Goal: Task Accomplishment & Management: Use online tool/utility

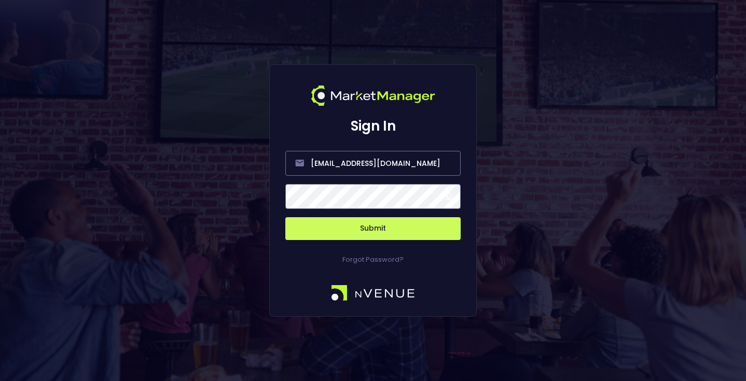
click at [387, 230] on button "Submit" at bounding box center [372, 228] width 175 height 23
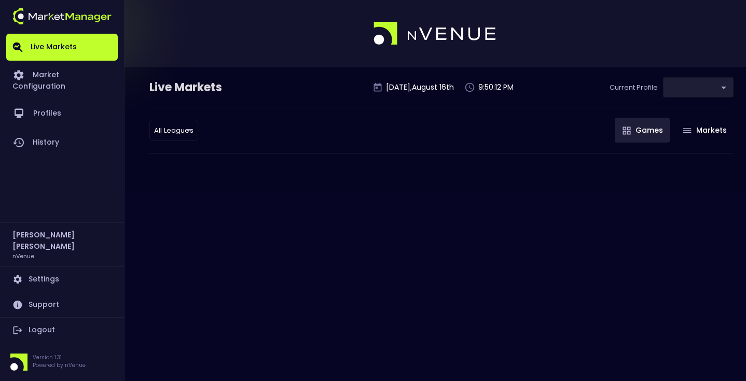
type input "0a763355-b225-40e6-8c79-2dda4ec7b2cf"
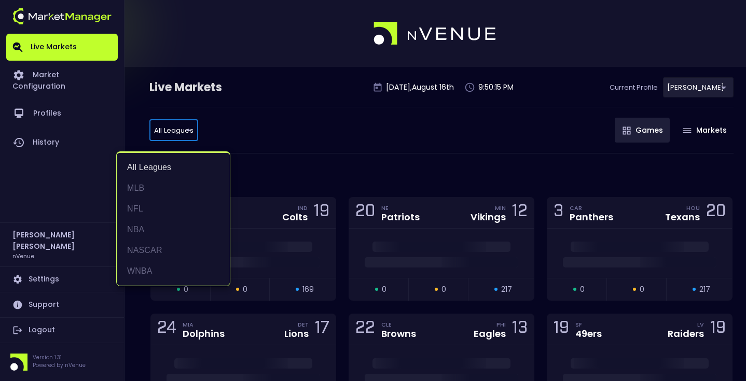
click at [189, 252] on li "NASCAR" at bounding box center [173, 250] width 113 height 21
type input "NASCAR"
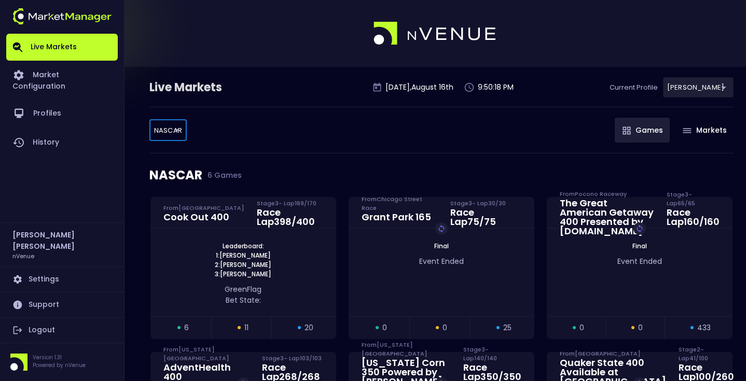
click at [317, 96] on div "Live Markets [DATE] 9:50:18 PM Current Profile [PERSON_NAME] 0a763355-b225-40e6…" at bounding box center [441, 92] width 584 height 30
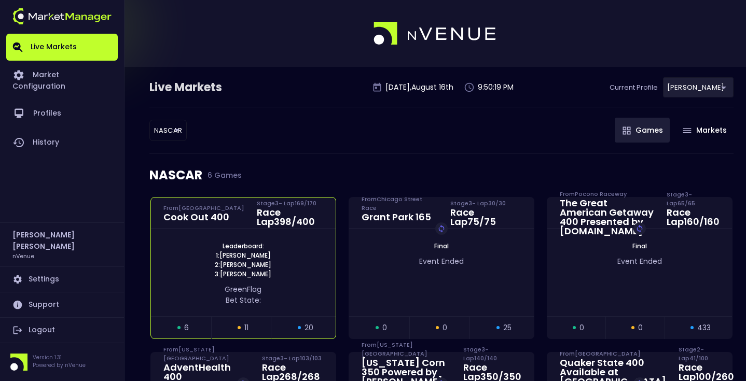
click at [281, 211] on div "Race Lap 398 / 400" at bounding box center [290, 217] width 66 height 19
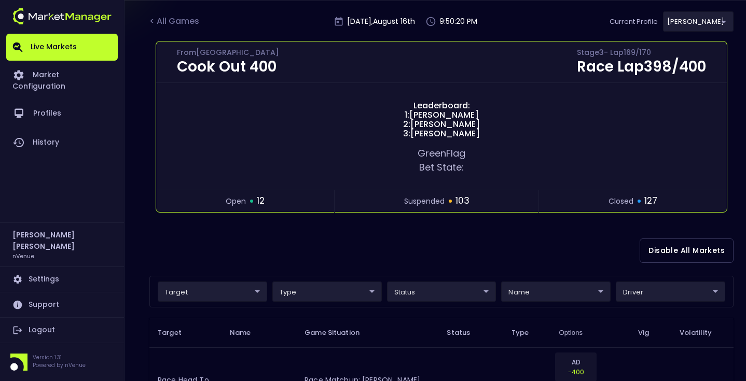
scroll to position [112, 0]
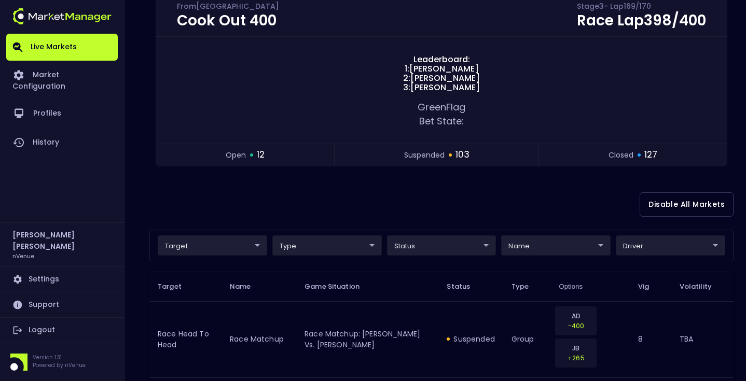
click at [349, 201] on div "Disable All Markets" at bounding box center [441, 204] width 584 height 50
click at [348, 200] on div "Disable All Markets" at bounding box center [441, 204] width 584 height 50
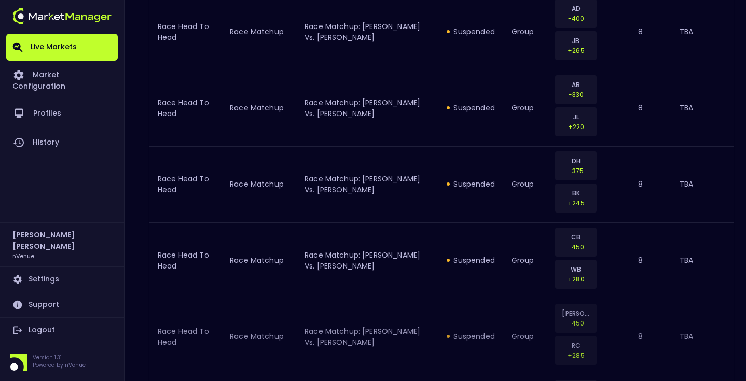
scroll to position [0, 0]
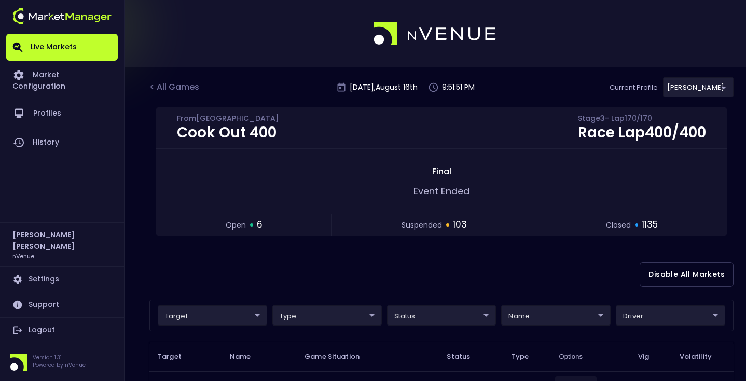
click at [329, 259] on div "Disable All Markets" at bounding box center [441, 275] width 584 height 50
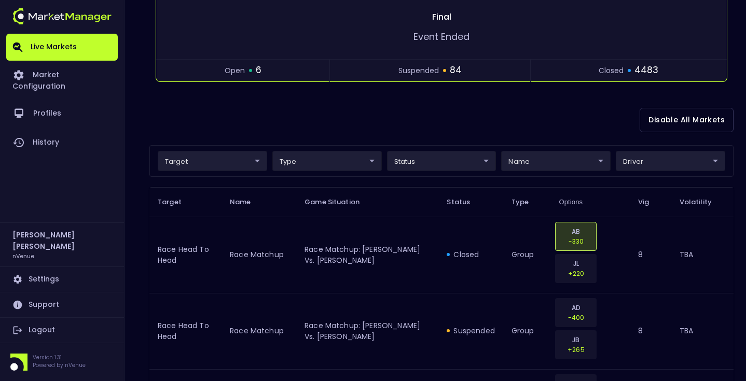
scroll to position [178, 0]
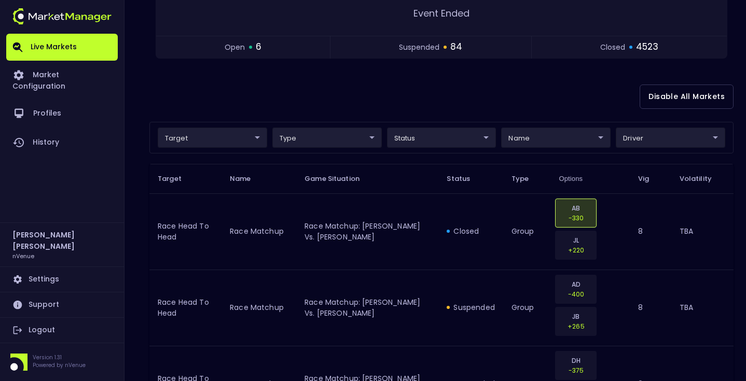
click at [463, 109] on div "Disable All Markets" at bounding box center [441, 97] width 584 height 50
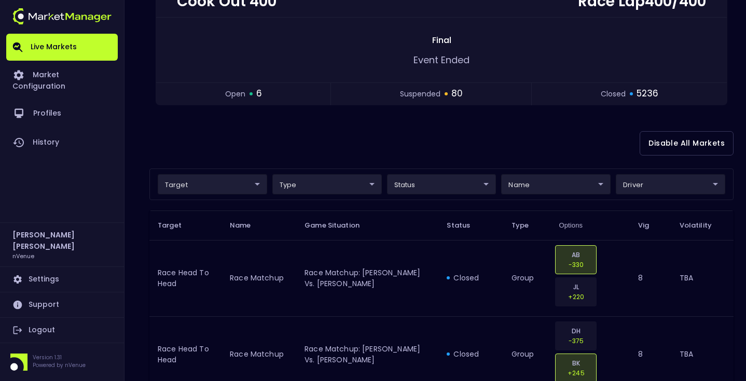
scroll to position [127, 0]
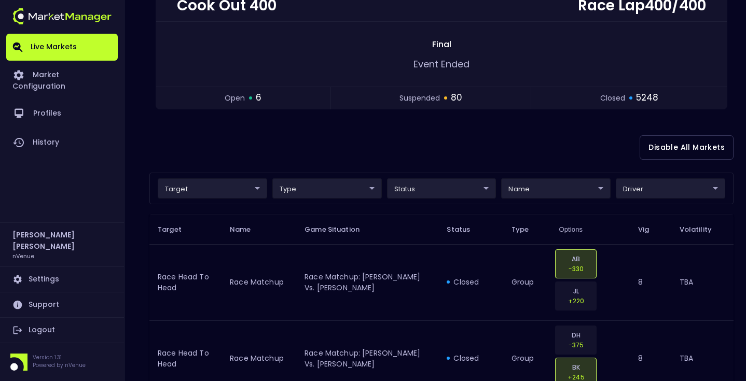
click at [429, 136] on div "Disable All Markets" at bounding box center [441, 147] width 584 height 50
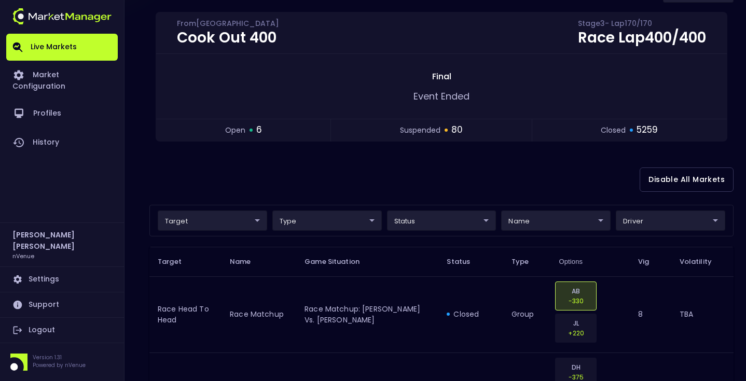
scroll to position [94, 0]
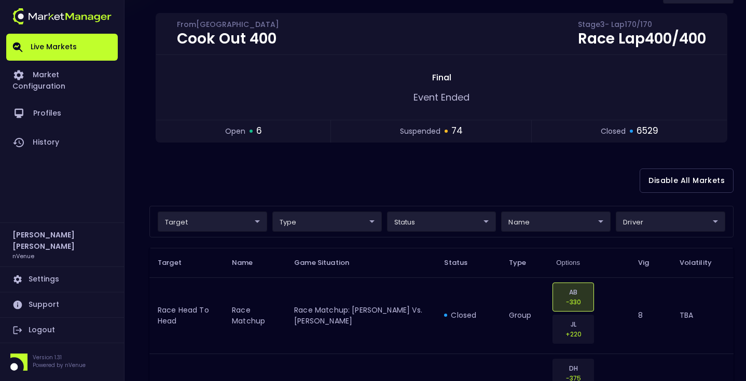
click at [438, 171] on div "Disable All Markets" at bounding box center [441, 181] width 584 height 50
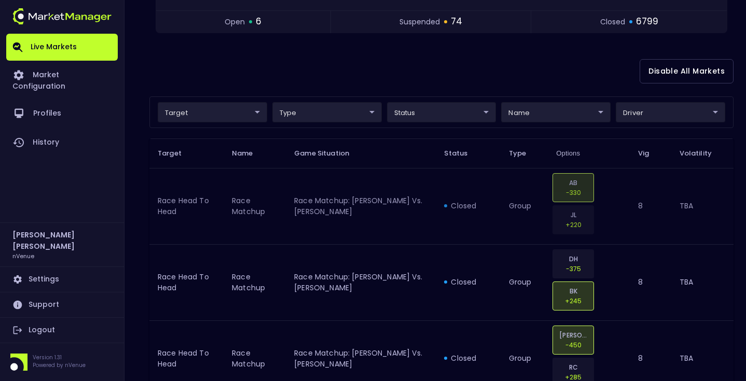
scroll to position [205, 0]
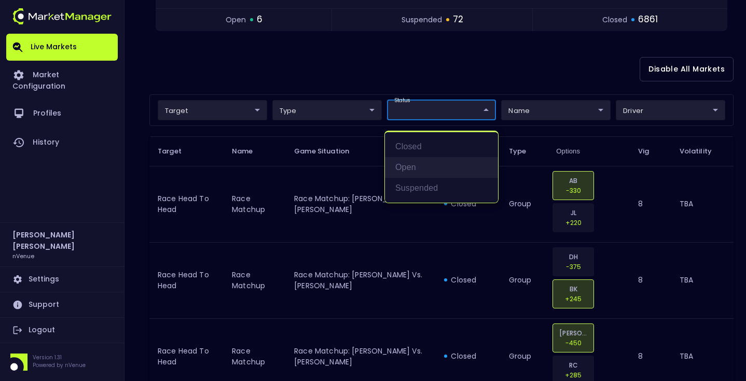
click at [429, 164] on li "open" at bounding box center [441, 167] width 113 height 21
type input "open"
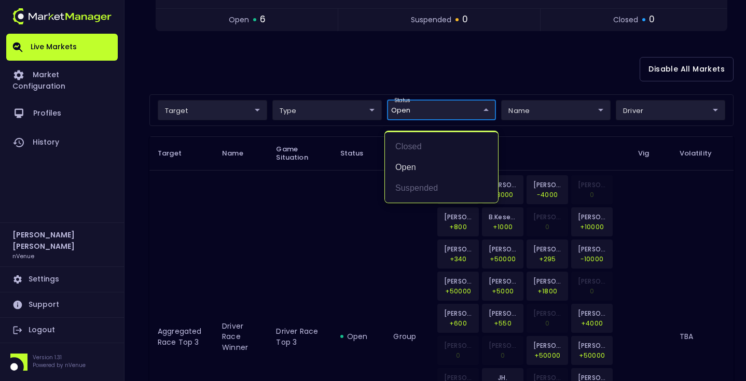
click at [311, 71] on div at bounding box center [373, 190] width 746 height 381
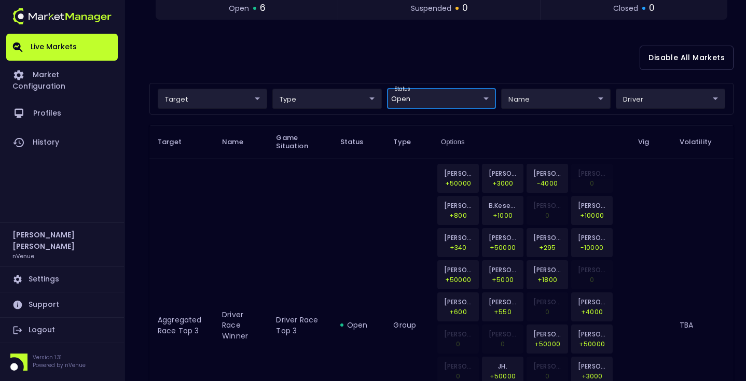
scroll to position [0, 0]
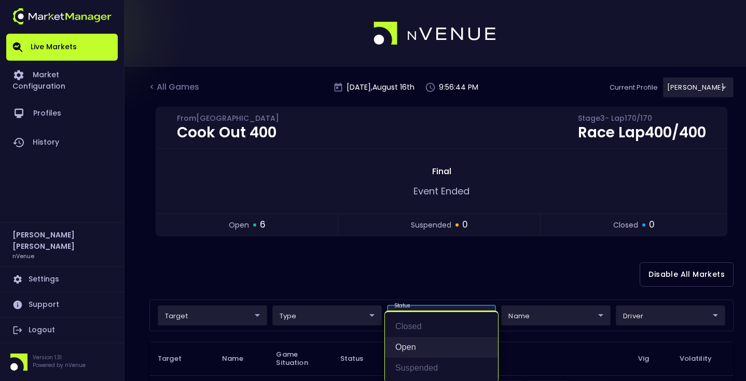
click at [423, 355] on li "open" at bounding box center [441, 347] width 113 height 21
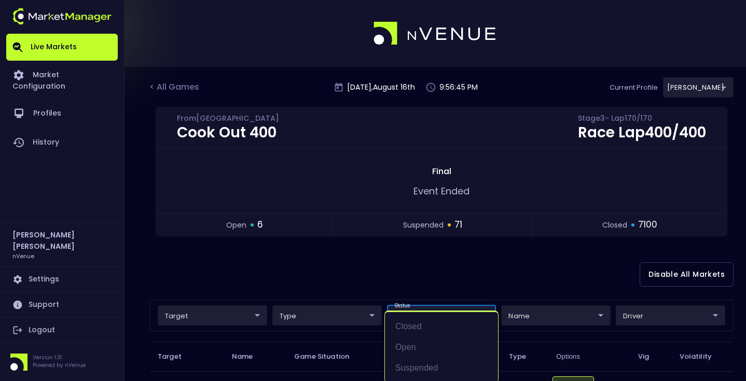
click at [338, 272] on div at bounding box center [373, 190] width 746 height 381
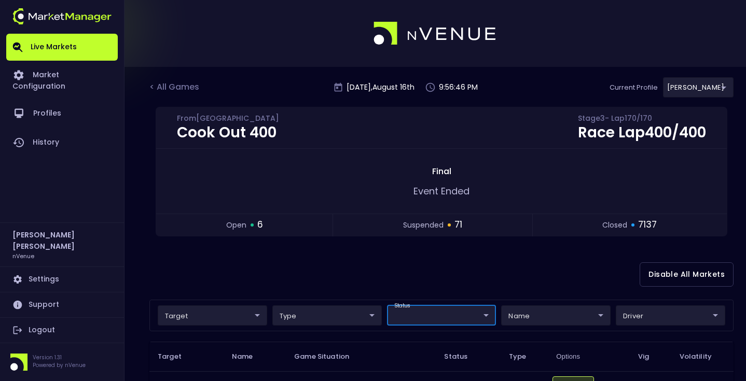
scroll to position [70, 0]
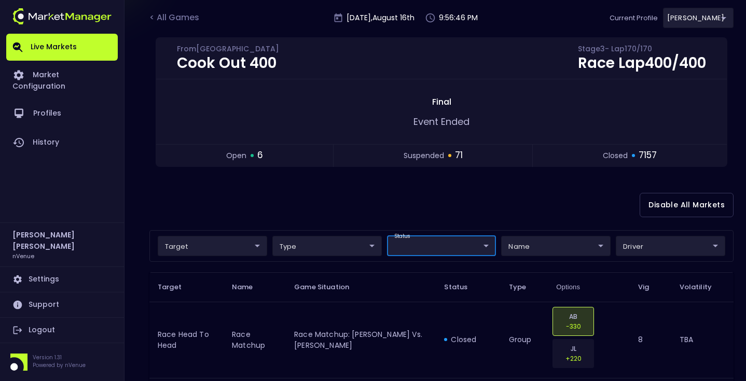
click at [363, 185] on div "Disable All Markets" at bounding box center [441, 205] width 584 height 50
click at [270, 223] on div "Disable All Markets" at bounding box center [441, 205] width 584 height 50
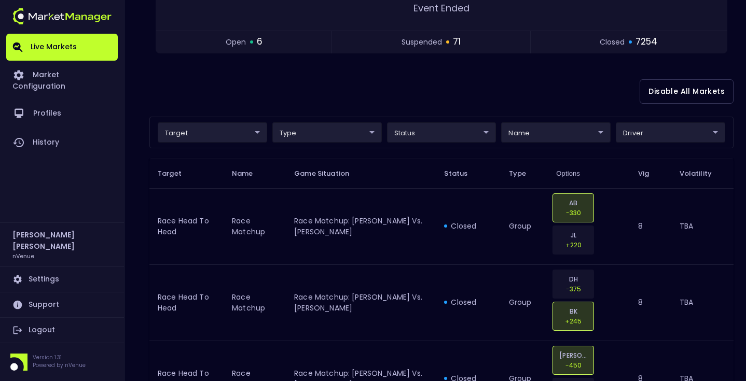
scroll to position [175, 0]
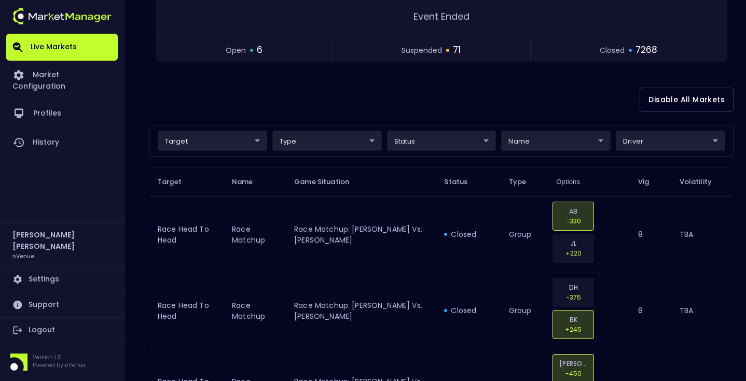
click at [330, 106] on div "Disable All Markets" at bounding box center [441, 100] width 584 height 50
click at [439, 101] on div "Disable All Markets" at bounding box center [441, 100] width 584 height 50
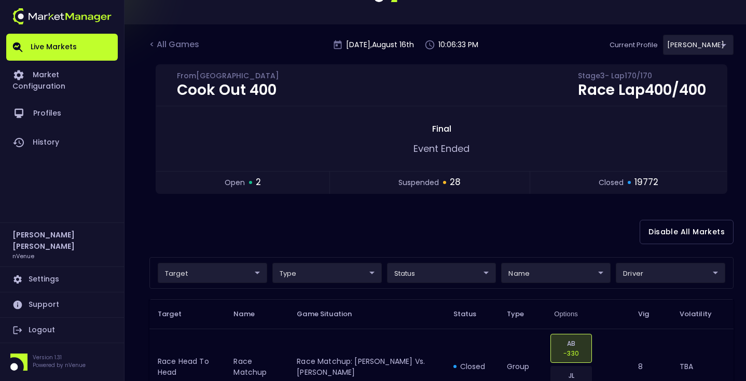
scroll to position [39, 0]
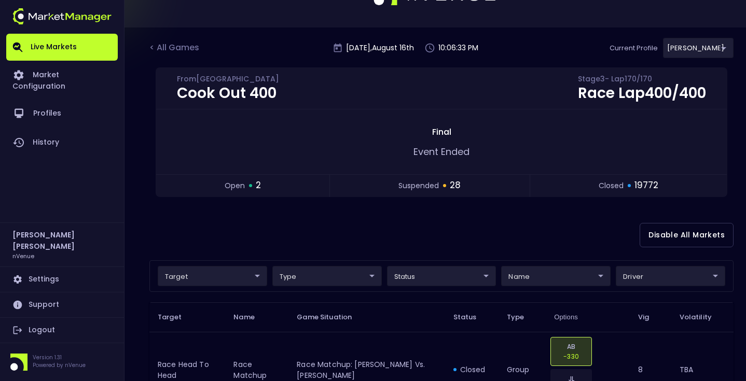
click at [455, 230] on div "Disable All Markets" at bounding box center [441, 235] width 584 height 50
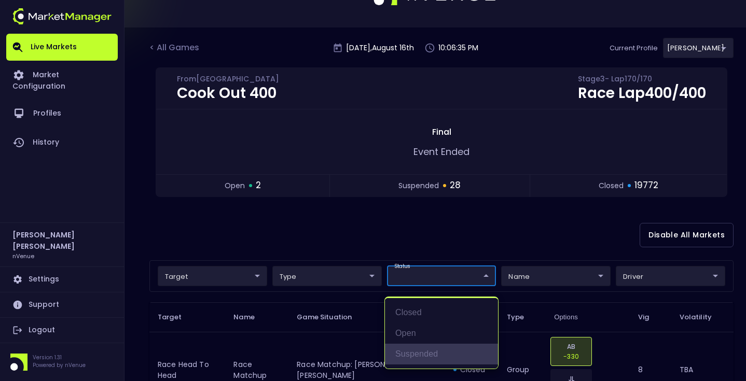
click at [433, 352] on li "suspended" at bounding box center [441, 354] width 113 height 21
type input "suspended"
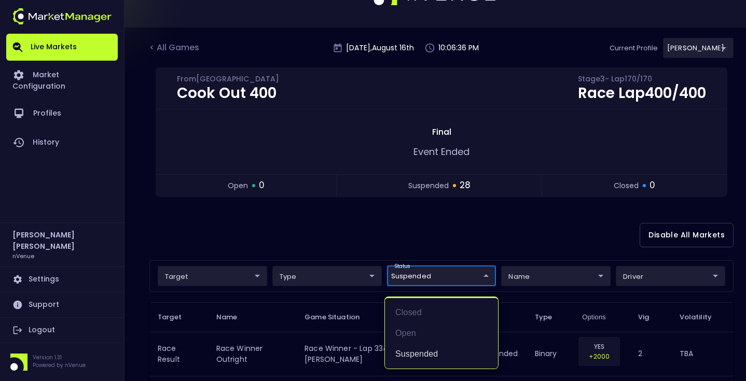
click at [459, 248] on div at bounding box center [373, 190] width 746 height 381
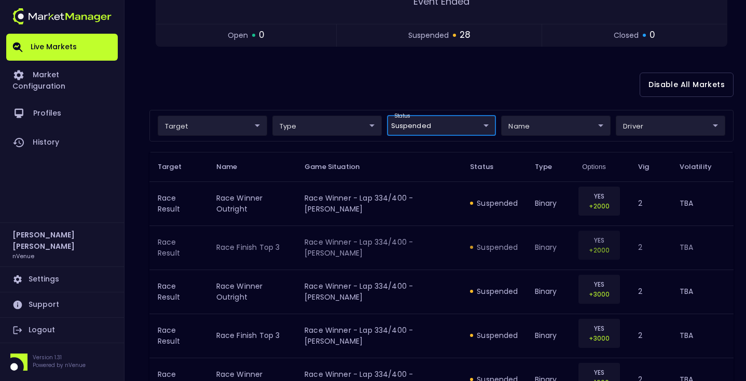
scroll to position [181, 0]
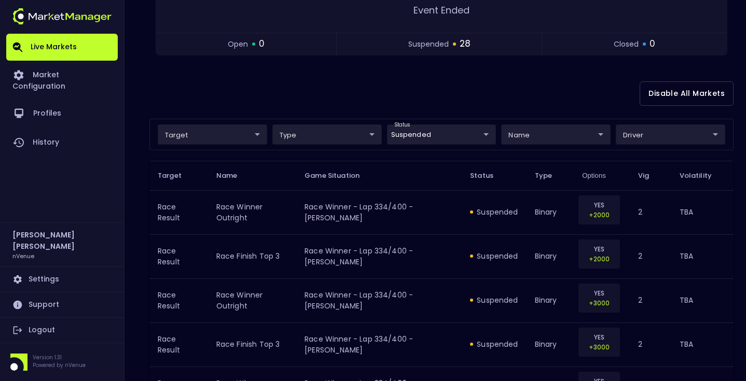
click at [472, 95] on div "Disable All Markets" at bounding box center [441, 93] width 584 height 50
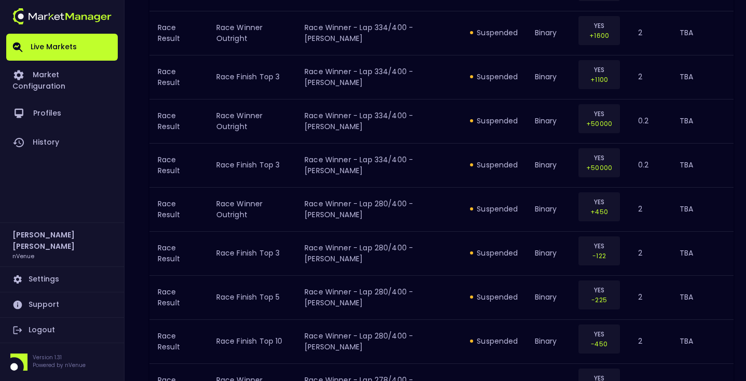
scroll to position [0, 0]
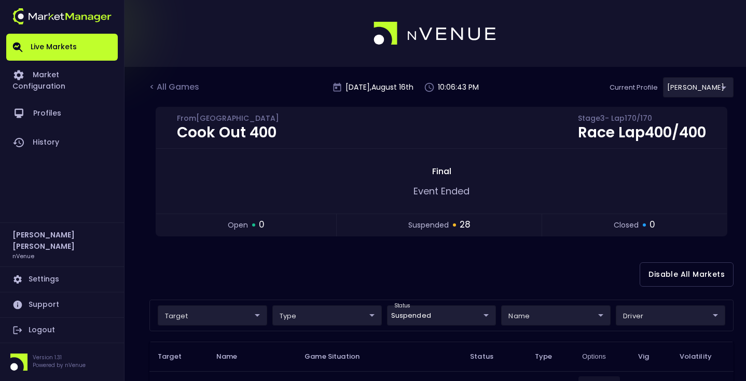
click at [433, 265] on div "Disable All Markets" at bounding box center [441, 275] width 584 height 50
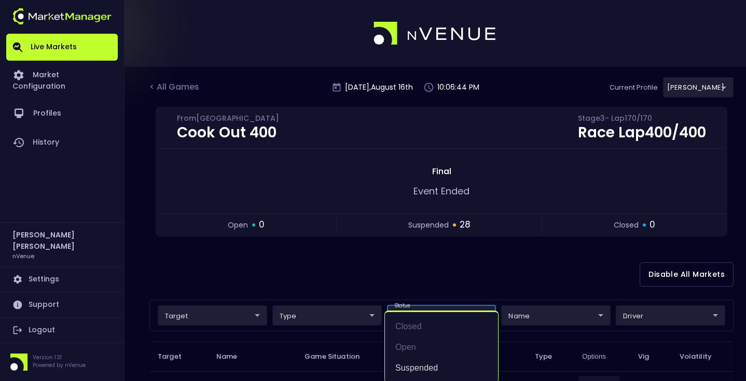
click at [436, 362] on li "suspended" at bounding box center [441, 368] width 113 height 21
click at [478, 243] on div at bounding box center [373, 190] width 746 height 381
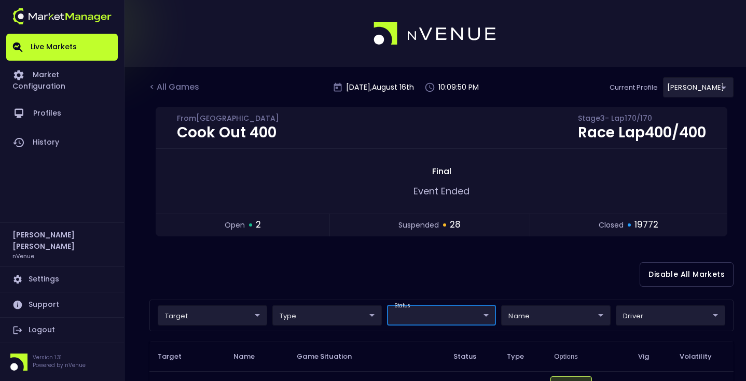
click at [400, 250] on div "Disable All Markets" at bounding box center [441, 275] width 584 height 50
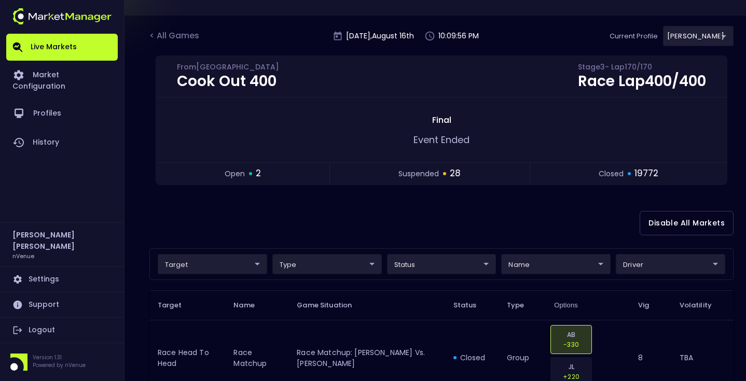
scroll to position [68, 0]
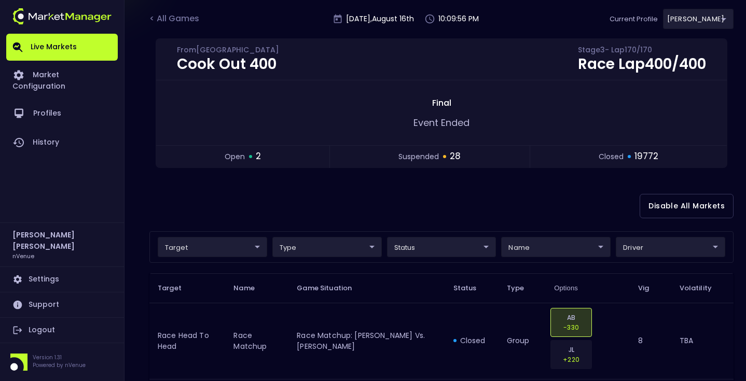
click at [468, 228] on div "Disable All Markets" at bounding box center [441, 206] width 584 height 50
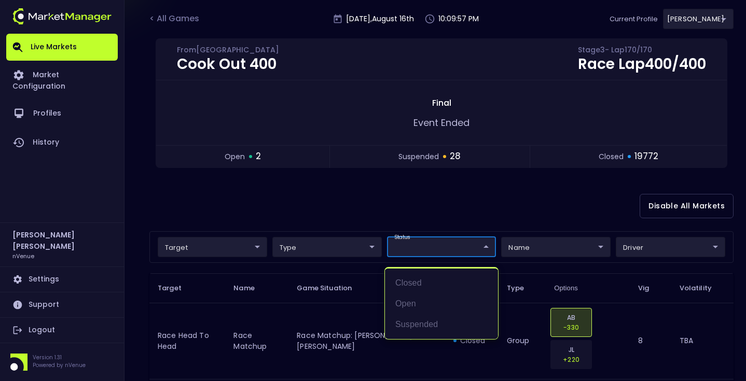
click at [446, 318] on li "suspended" at bounding box center [441, 324] width 113 height 21
type input "suspended"
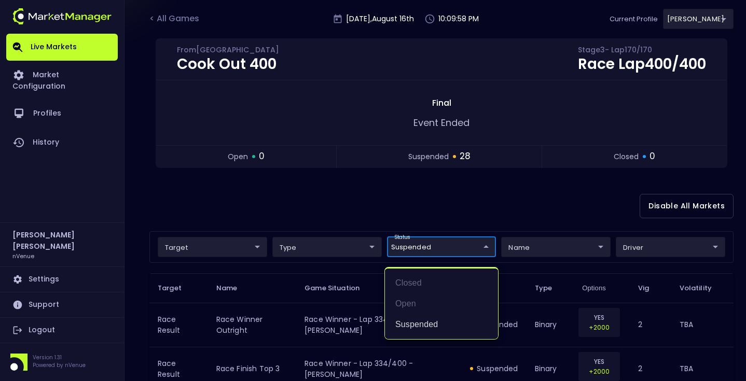
click at [459, 193] on div at bounding box center [373, 190] width 746 height 381
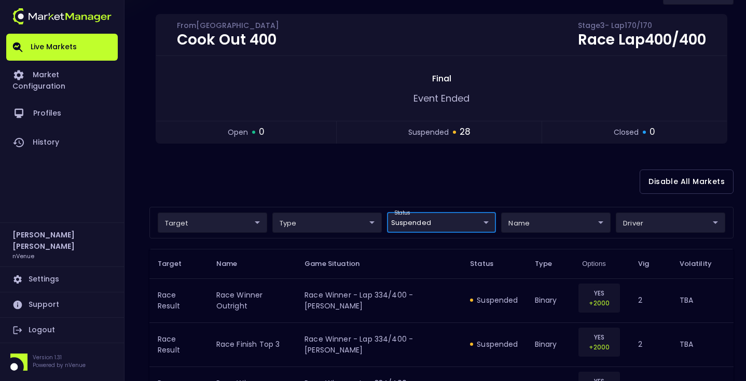
scroll to position [149, 0]
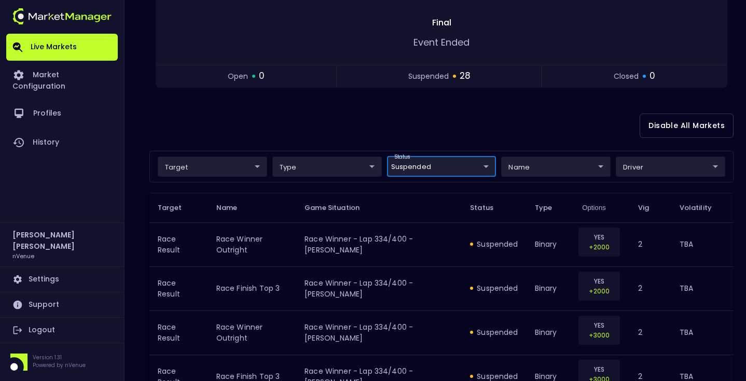
click at [453, 122] on div "Disable All Markets" at bounding box center [441, 126] width 584 height 50
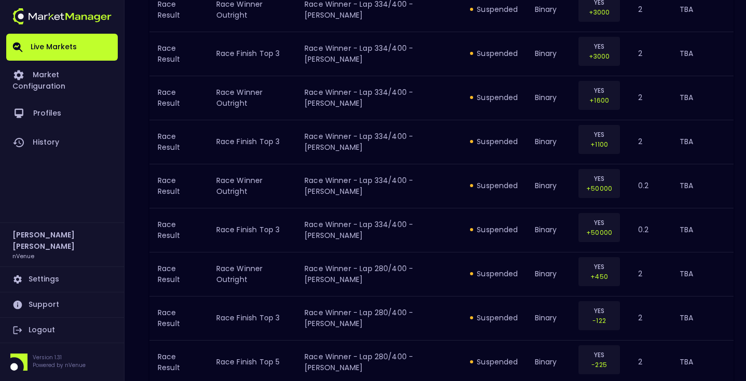
scroll to position [0, 0]
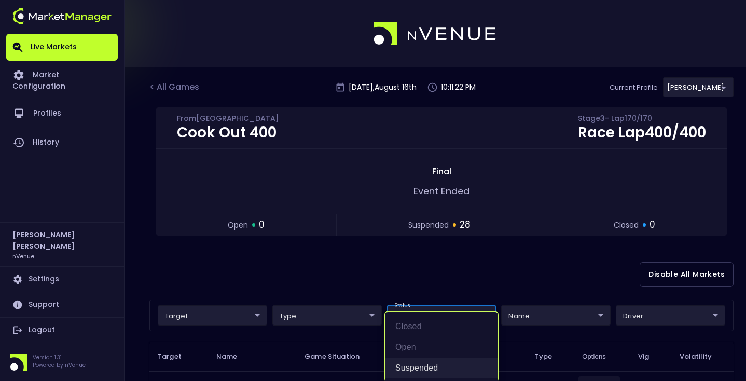
click at [428, 364] on li "suspended" at bounding box center [441, 368] width 113 height 21
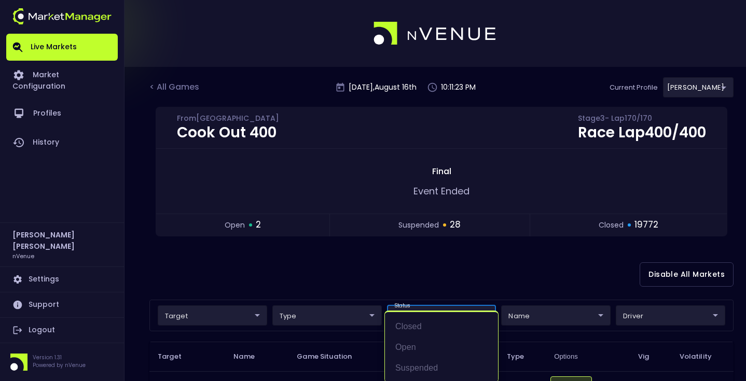
click at [427, 281] on div at bounding box center [373, 190] width 746 height 381
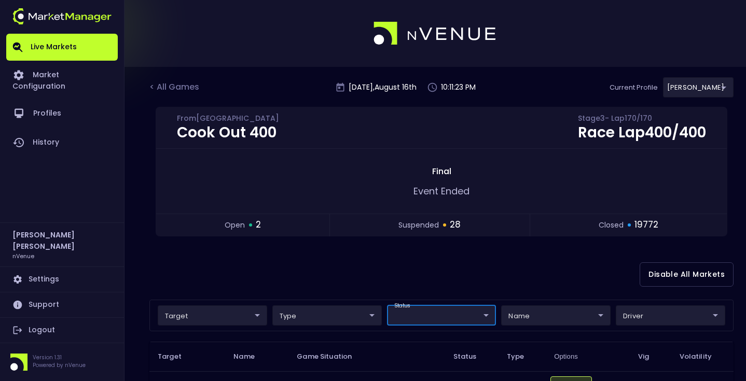
click at [318, 247] on div "Cook Out 400 From Richmond Raceway Stage 3 - Lap 170 / 170 Race Lap 400 / 400 F…" at bounding box center [441, 178] width 584 height 143
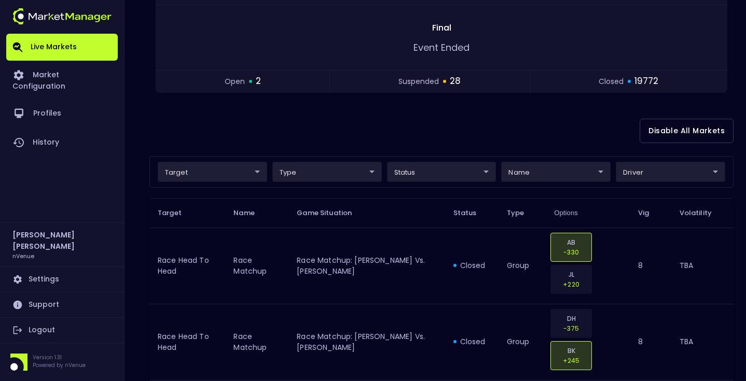
scroll to position [122, 0]
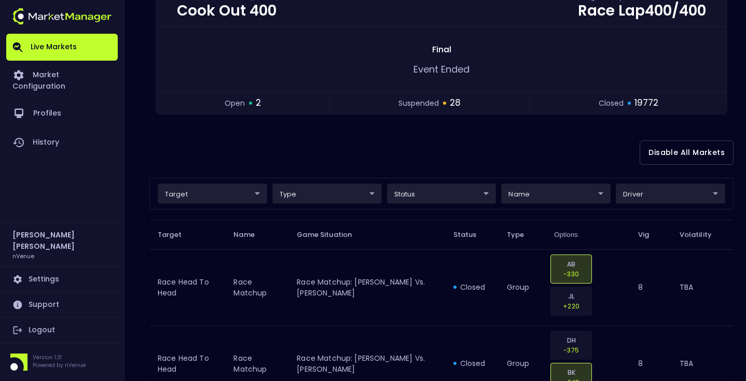
click at [334, 122] on div "Cook Out 400 From Richmond Raceway Stage 3 - Lap 170 / 170 Race Lap 400 / 400 F…" at bounding box center [441, 56] width 584 height 143
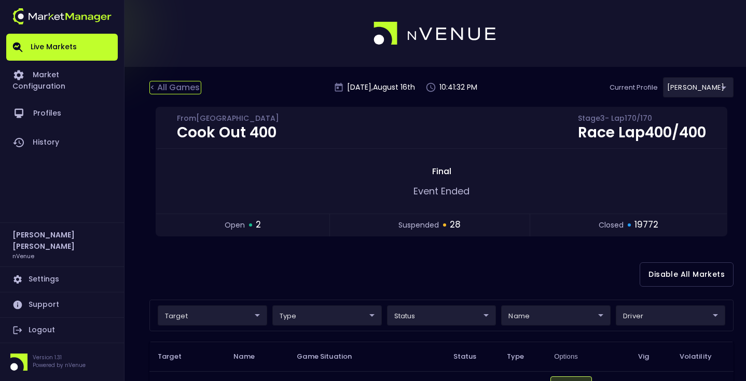
click at [178, 84] on div "< All Games" at bounding box center [175, 87] width 52 height 13
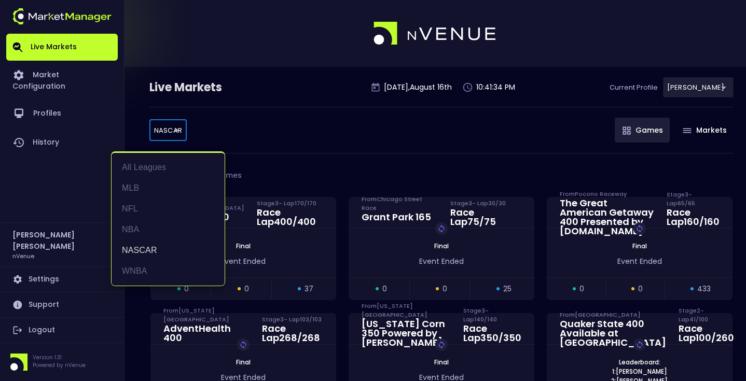
click at [170, 137] on body "Live Markets Market Configuration Profiles History Matt Jensen nVenue Settings …" at bounding box center [373, 254] width 746 height 508
drag, startPoint x: 155, startPoint y: 219, endPoint x: 156, endPoint y: 208, distance: 11.0
click at [156, 208] on ul "All Leagues MLB NFL NBA NASCAR WNBA" at bounding box center [168, 219] width 113 height 133
click at [156, 208] on li "NFL" at bounding box center [168, 209] width 113 height 21
type input "NFL"
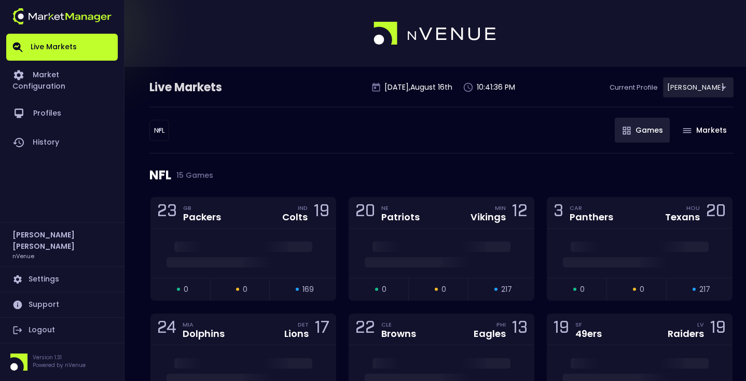
click at [278, 143] on div "NFL NFL ​ Games Markets" at bounding box center [441, 130] width 584 height 47
click at [454, 138] on div "NFL NFL ​ Games Markets" at bounding box center [441, 130] width 584 height 47
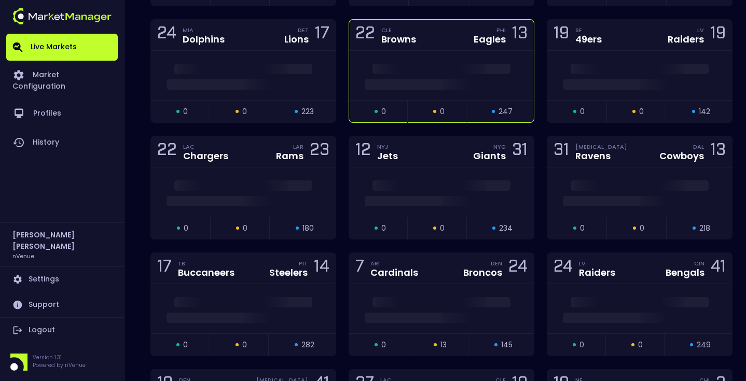
scroll to position [299, 0]
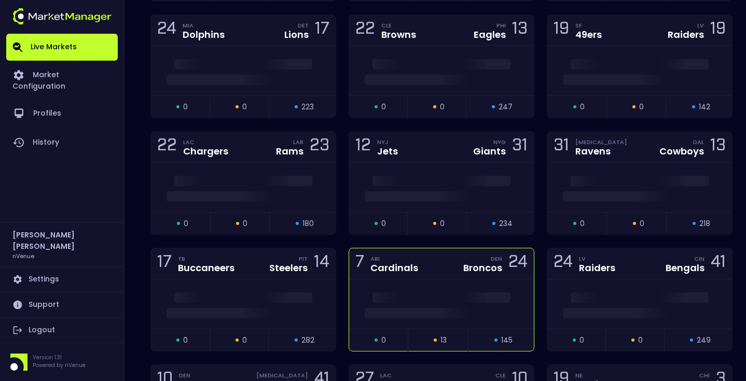
click at [442, 273] on div "7 ARI Cardinals DEN Broncos 24" at bounding box center [441, 263] width 185 height 31
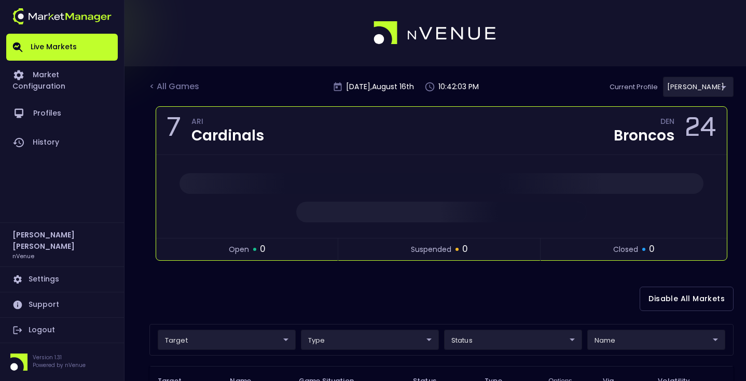
scroll to position [0, 0]
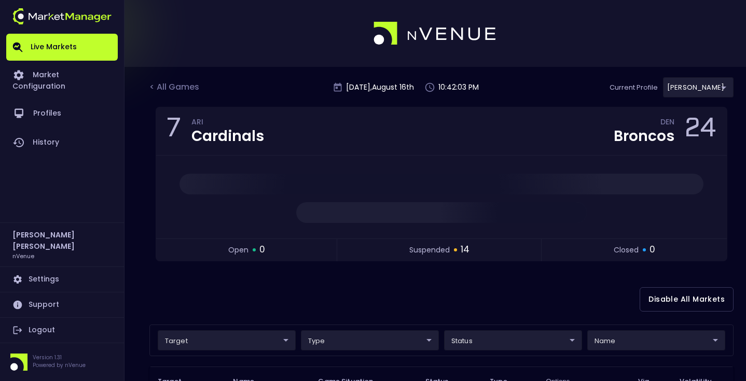
click at [444, 284] on div "Disable All Markets" at bounding box center [441, 299] width 584 height 50
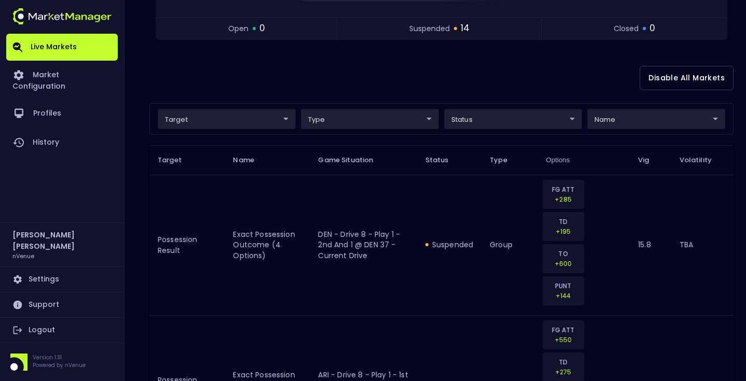
scroll to position [300, 0]
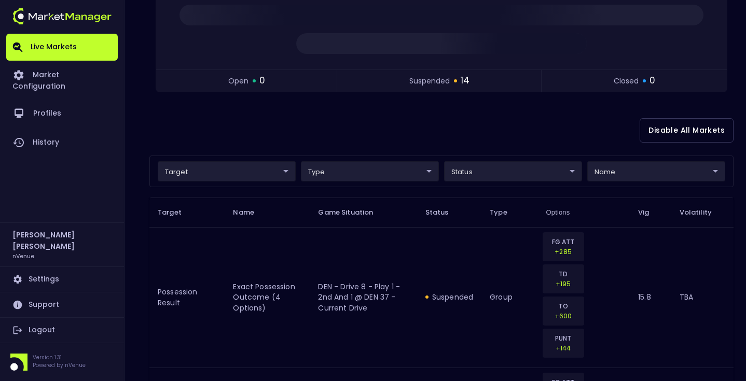
click at [454, 127] on div "Disable All Markets" at bounding box center [441, 130] width 584 height 50
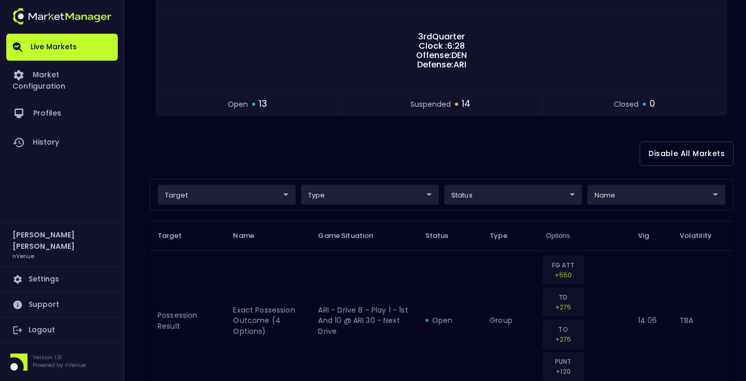
scroll to position [60, 0]
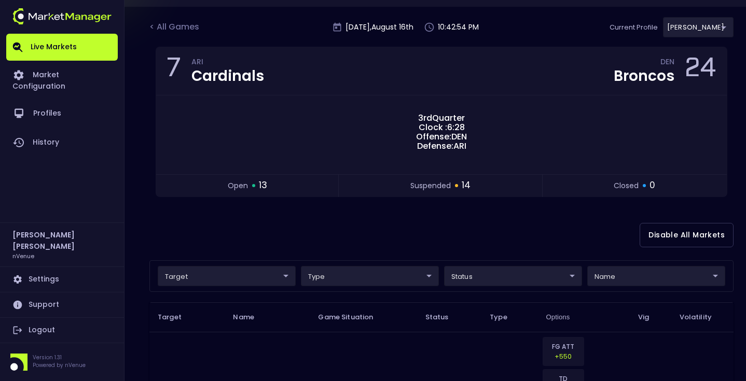
click at [336, 228] on div "Disable All Markets" at bounding box center [441, 235] width 584 height 50
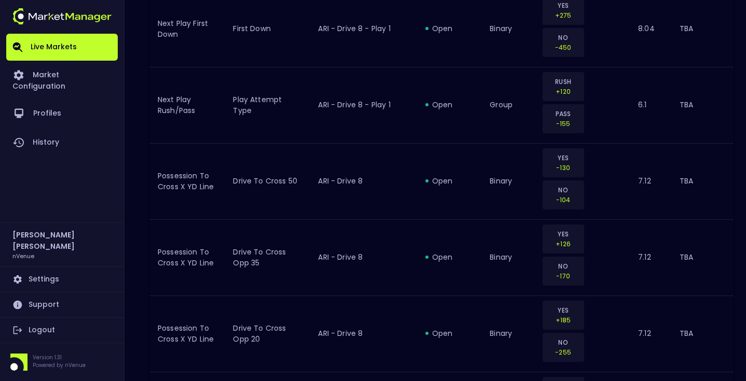
scroll to position [1137, 0]
